Goal: Find specific page/section: Find specific page/section

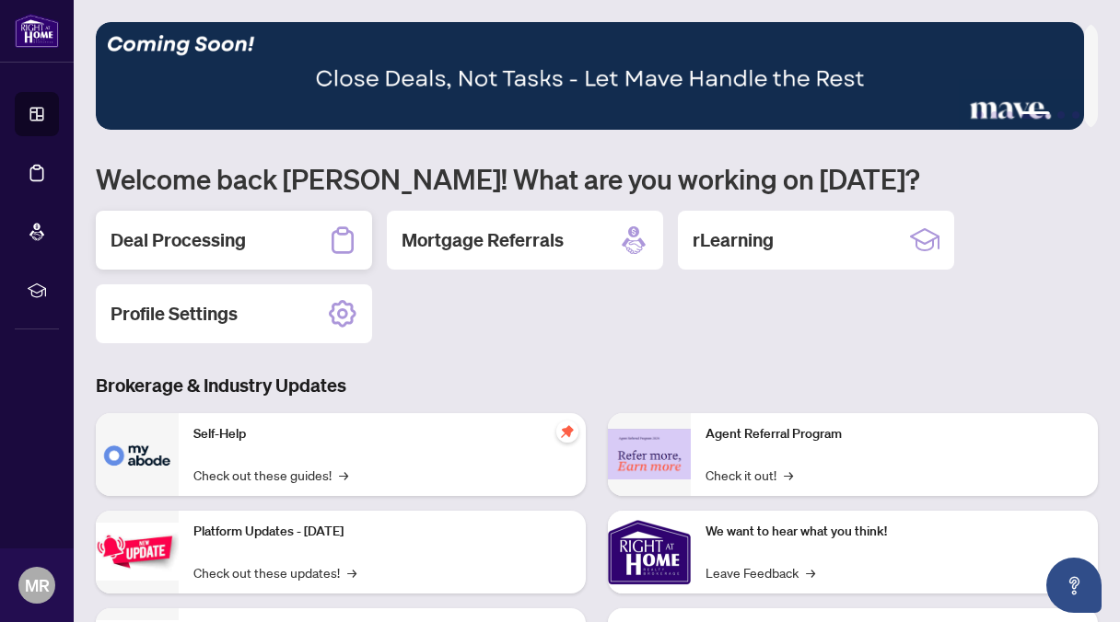
click at [199, 231] on h2 "Deal Processing" at bounding box center [177, 240] width 135 height 26
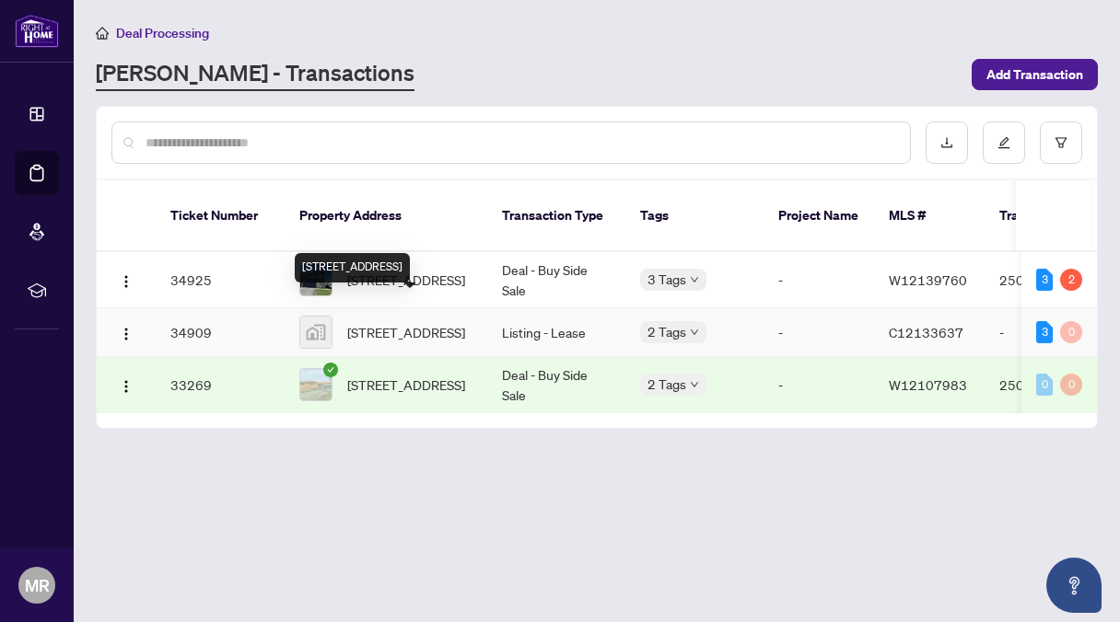
click at [400, 322] on span "[STREET_ADDRESS]" at bounding box center [406, 332] width 118 height 20
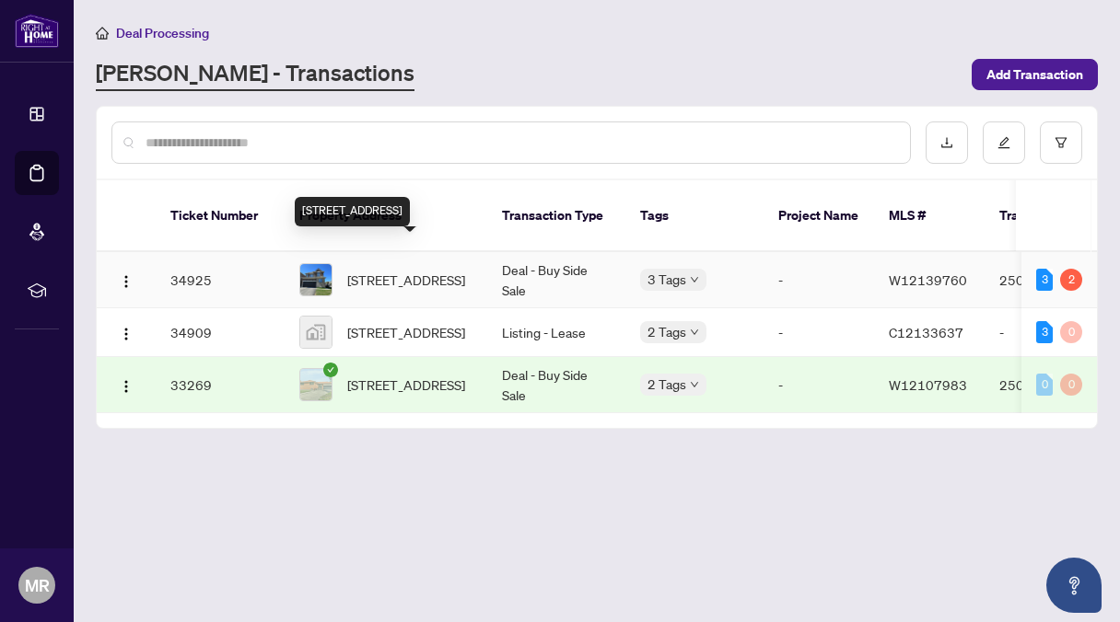
click at [429, 270] on span "[STREET_ADDRESS]" at bounding box center [406, 280] width 118 height 20
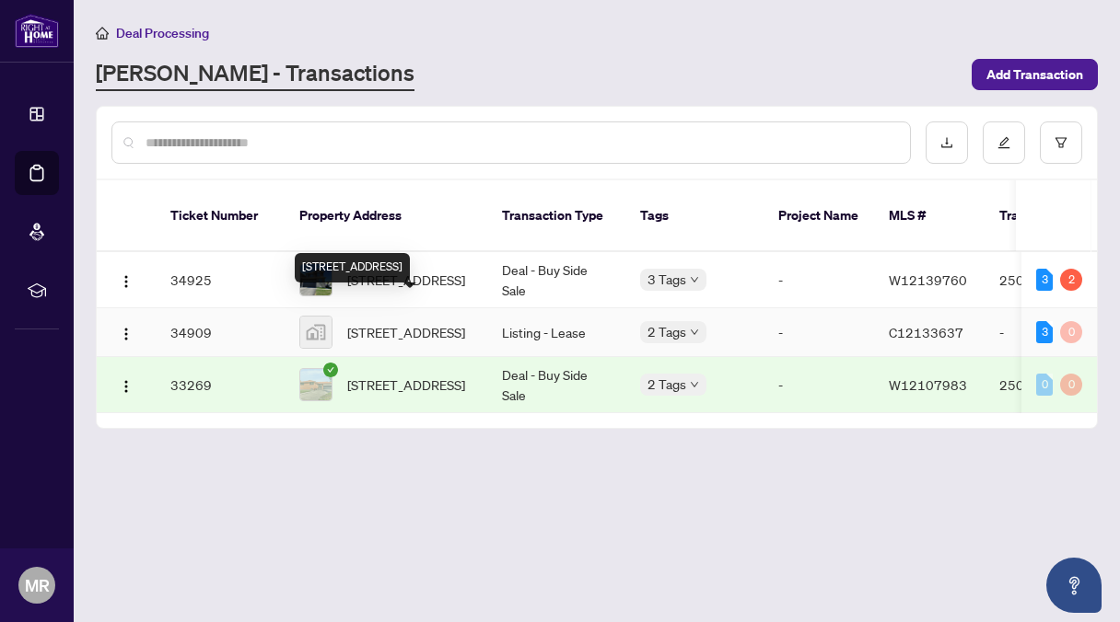
click at [420, 322] on span "[STREET_ADDRESS]" at bounding box center [406, 332] width 118 height 20
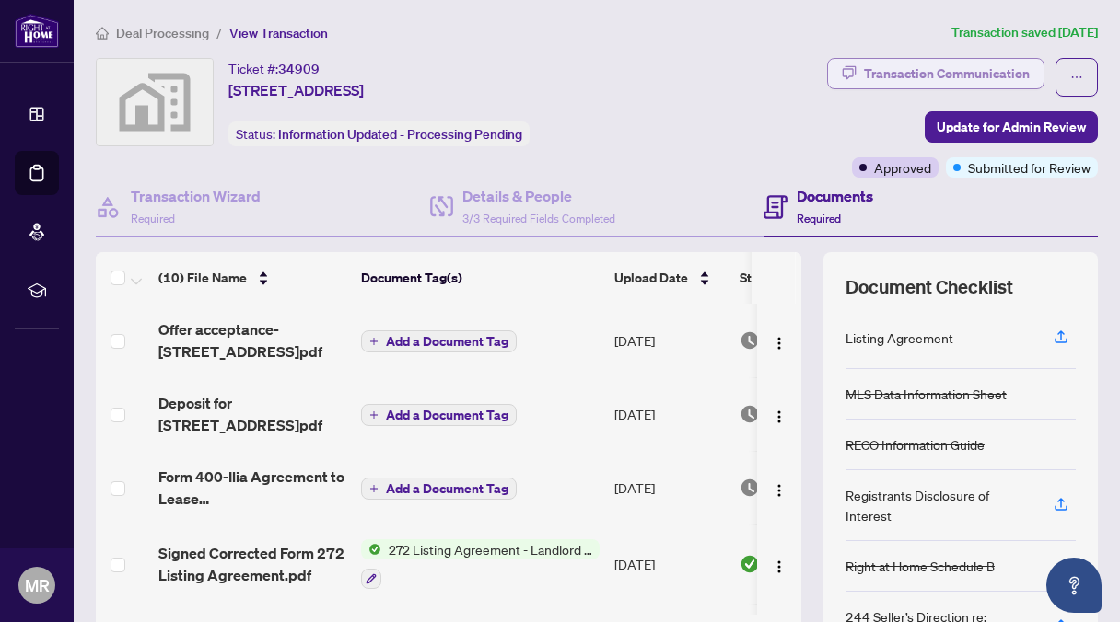
click at [876, 66] on div "Transaction Communication" at bounding box center [947, 73] width 166 height 29
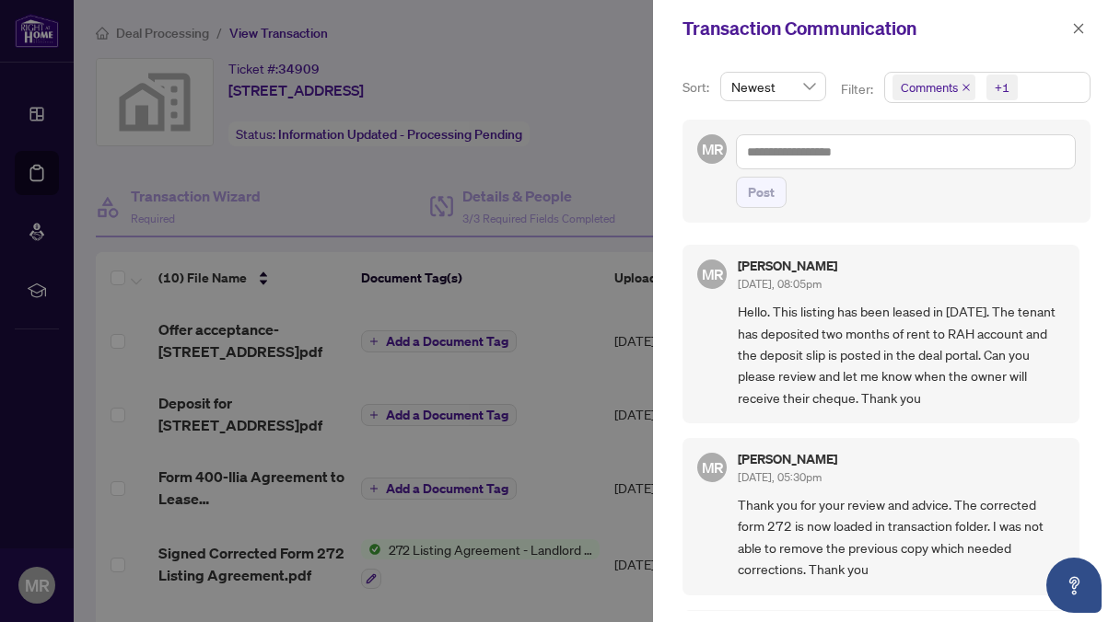
click at [578, 150] on div at bounding box center [560, 311] width 1120 height 622
click at [1078, 27] on icon "close" at bounding box center [1078, 28] width 13 height 13
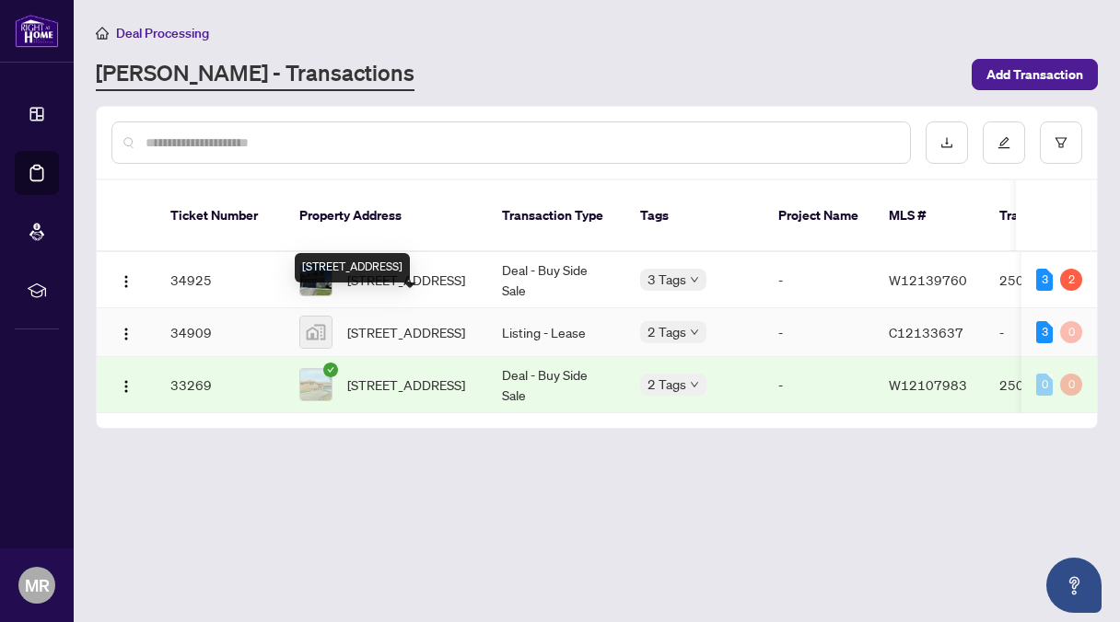
click at [417, 322] on span "[STREET_ADDRESS]" at bounding box center [406, 332] width 118 height 20
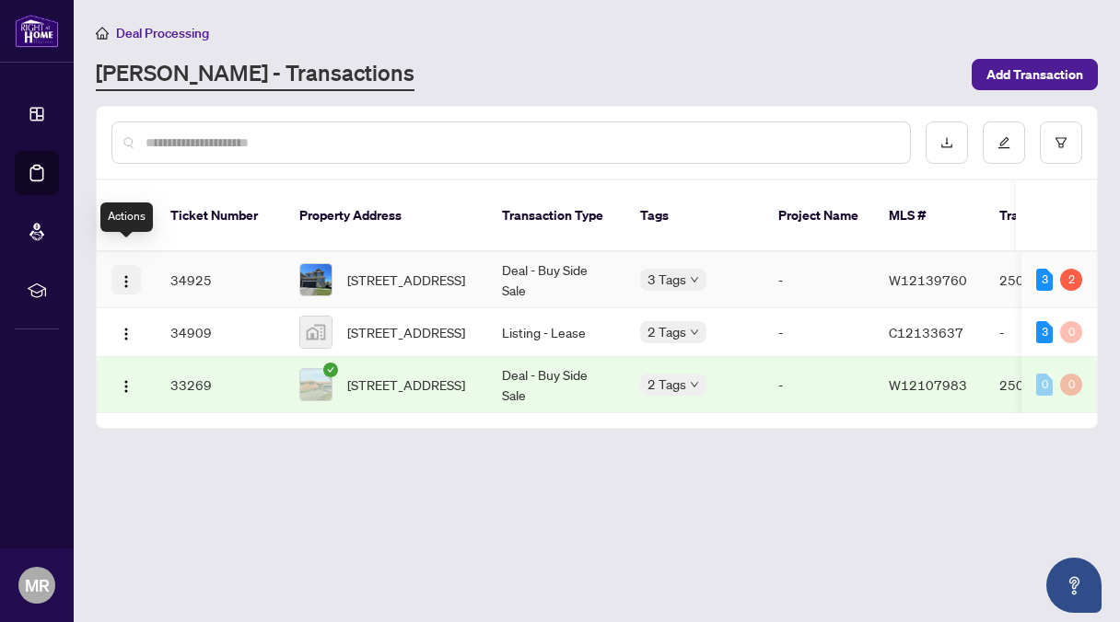
click at [128, 274] on img "button" at bounding box center [126, 281] width 15 height 15
click at [243, 478] on main "Deal Processing [PERSON_NAME] - Transactions Add Transaction Ticket Number Prop…" at bounding box center [597, 311] width 1046 height 622
click at [1000, 137] on icon "edit" at bounding box center [1003, 142] width 13 height 13
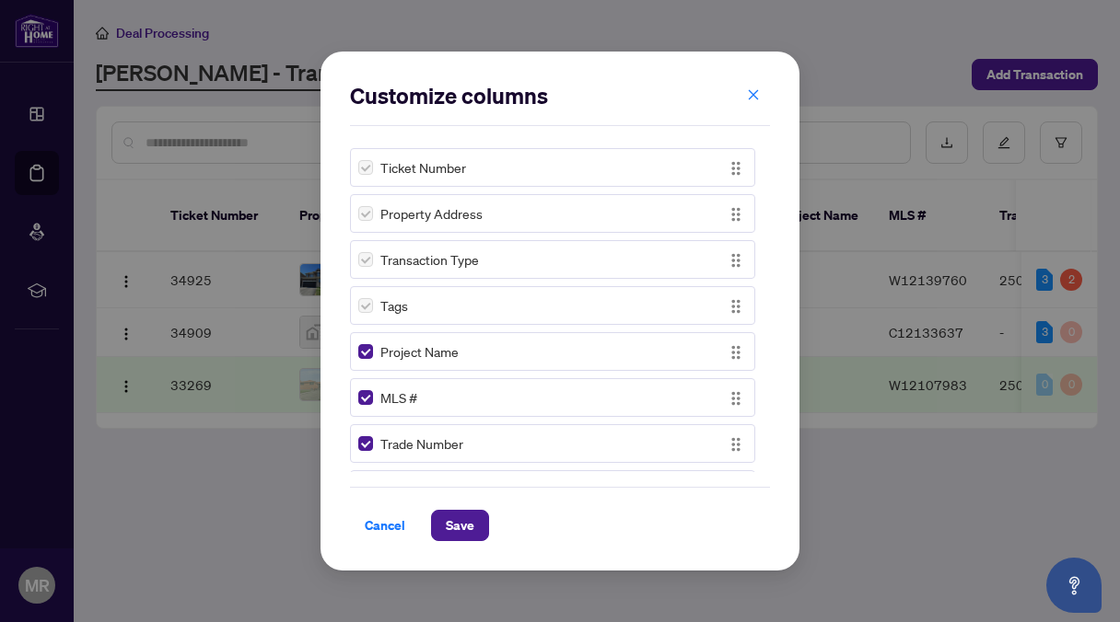
drag, startPoint x: 632, startPoint y: 67, endPoint x: 721, endPoint y: 86, distance: 91.2
click at [721, 86] on div "Customize columns Ticket Number Property Address Transaction Type Tags Project …" at bounding box center [559, 311] width 479 height 519
click at [753, 90] on icon "close" at bounding box center [753, 94] width 13 height 13
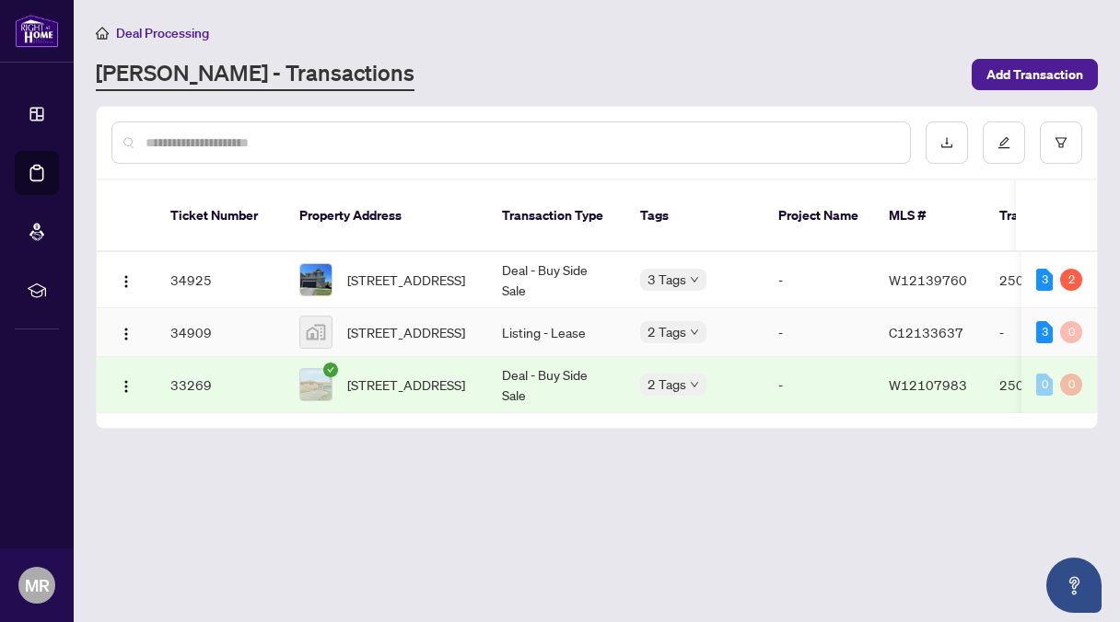
click at [689, 327] on td "2 Tags" at bounding box center [694, 332] width 138 height 49
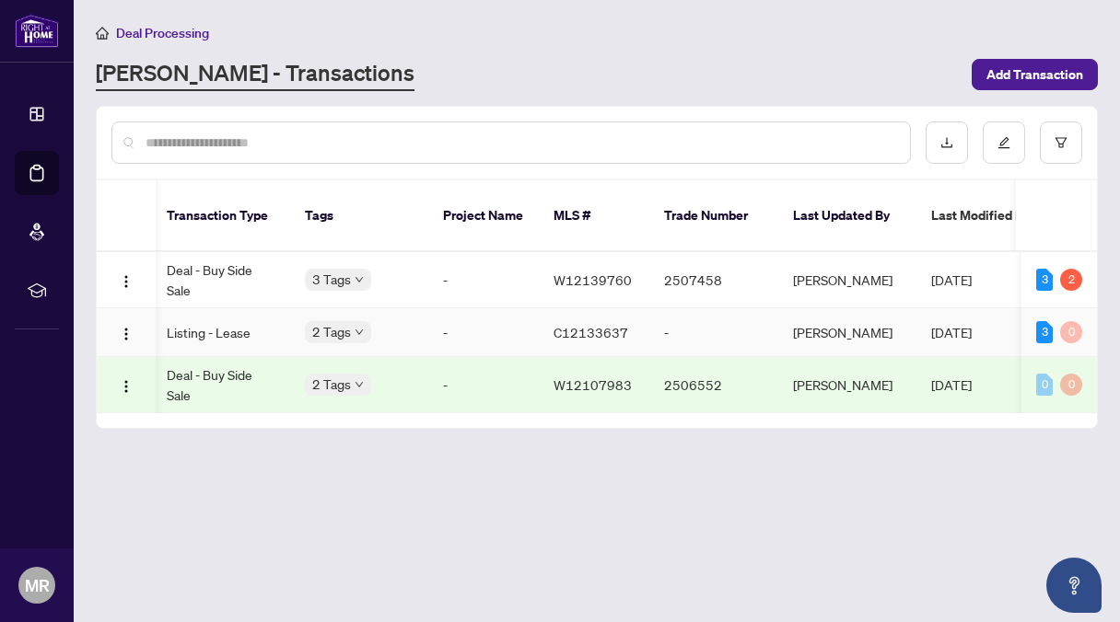
click at [684, 313] on td "-" at bounding box center [713, 332] width 129 height 49
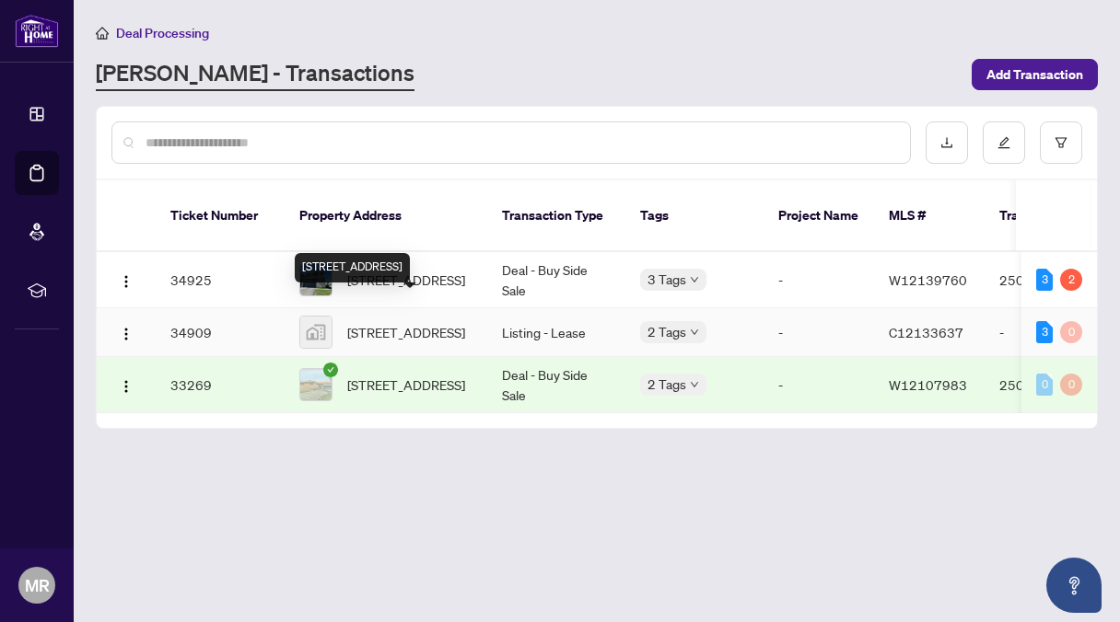
click at [413, 322] on span "[STREET_ADDRESS]" at bounding box center [406, 332] width 118 height 20
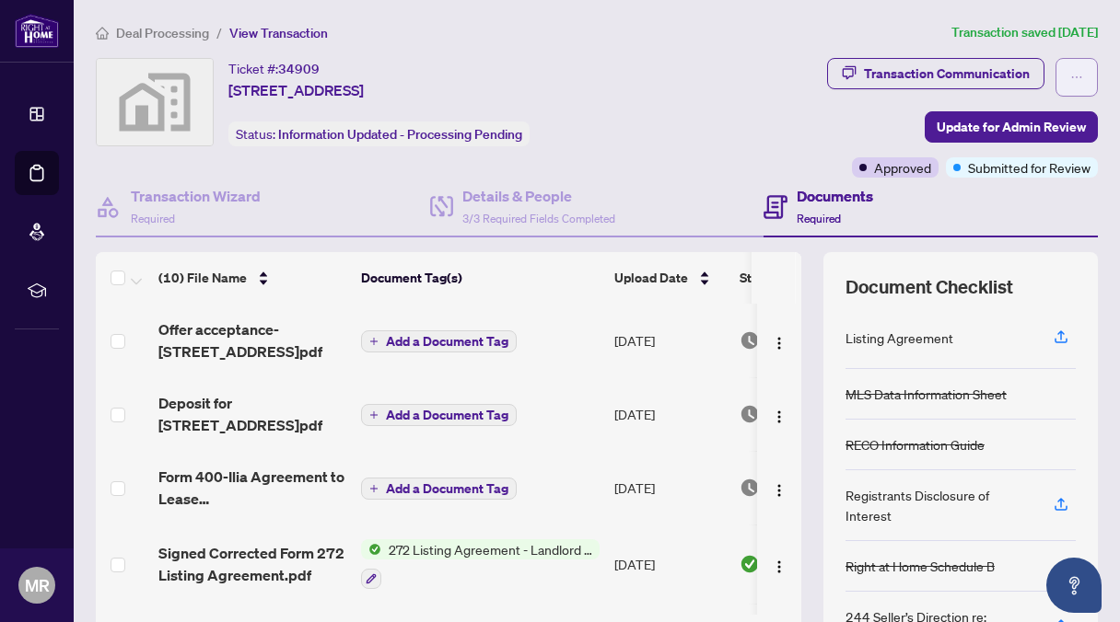
click at [1070, 74] on icon "ellipsis" at bounding box center [1076, 77] width 13 height 13
click at [679, 119] on div "Ticket #: 34909 [STREET_ADDRESS] Status: Information Updated - Processing Pendi…" at bounding box center [385, 118] width 586 height 120
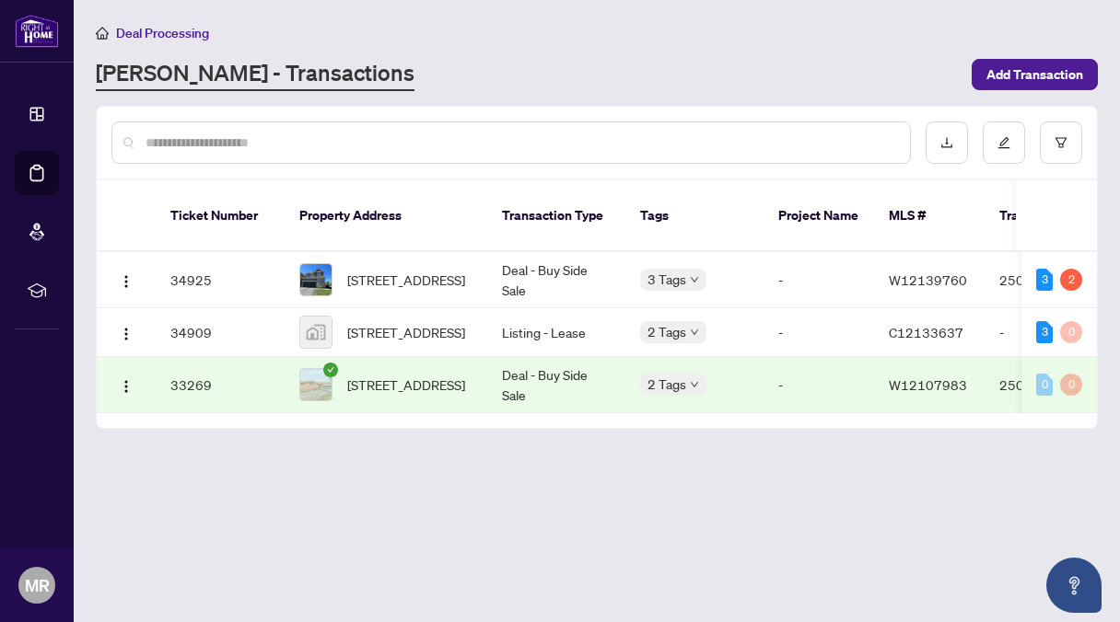
click at [457, 52] on div "Deal Processing [PERSON_NAME] - Transactions Add Transaction" at bounding box center [597, 56] width 1002 height 69
